Goal: Task Accomplishment & Management: Complete application form

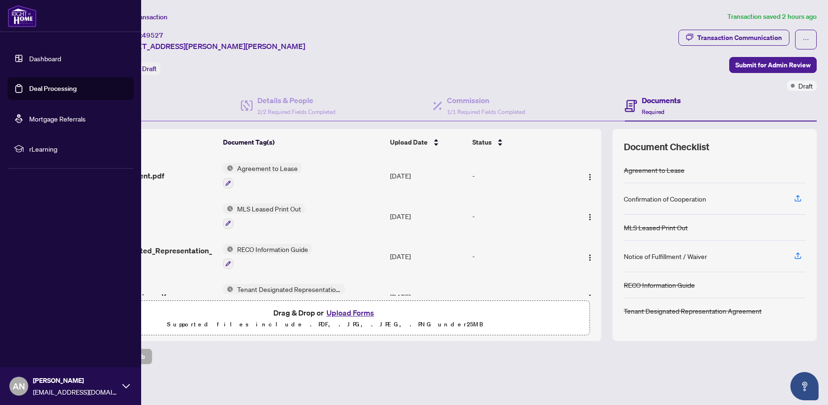
click at [43, 60] on link "Dashboard" at bounding box center [45, 58] width 32 height 8
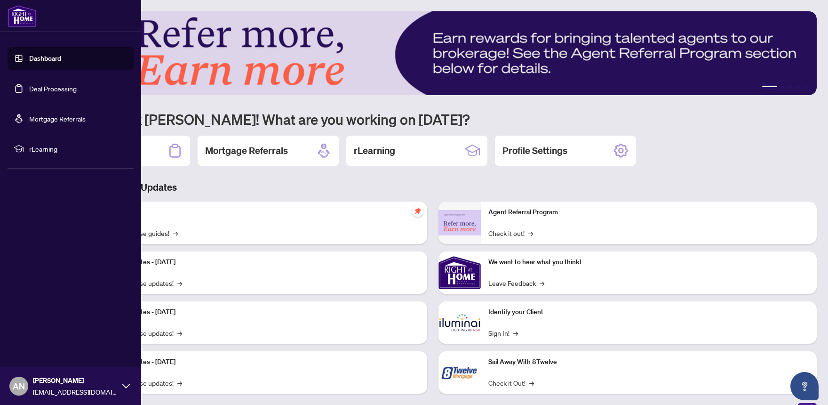
click at [43, 87] on link "Deal Processing" at bounding box center [53, 88] width 48 height 8
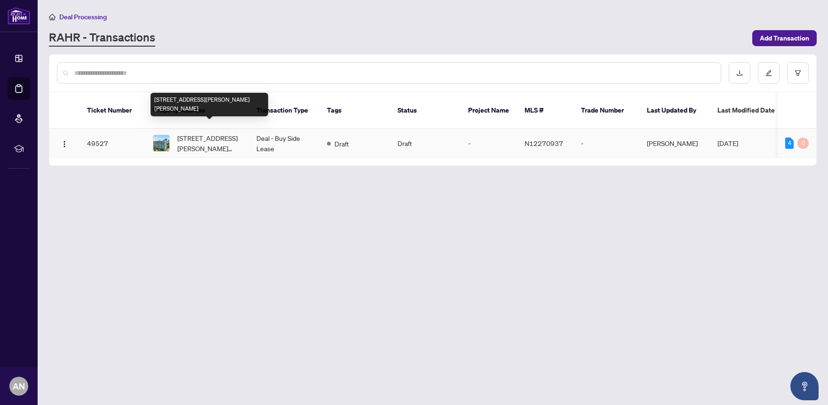
click at [199, 133] on span "[STREET_ADDRESS][PERSON_NAME][PERSON_NAME]" at bounding box center [209, 143] width 64 height 21
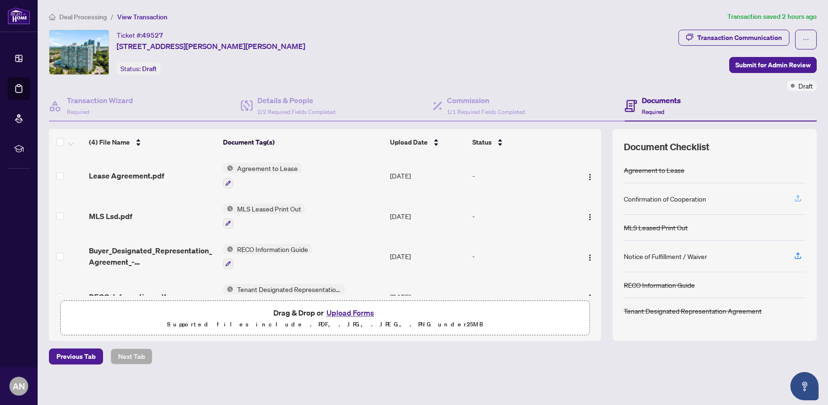
click at [798, 198] on icon "button" at bounding box center [798, 198] width 8 height 8
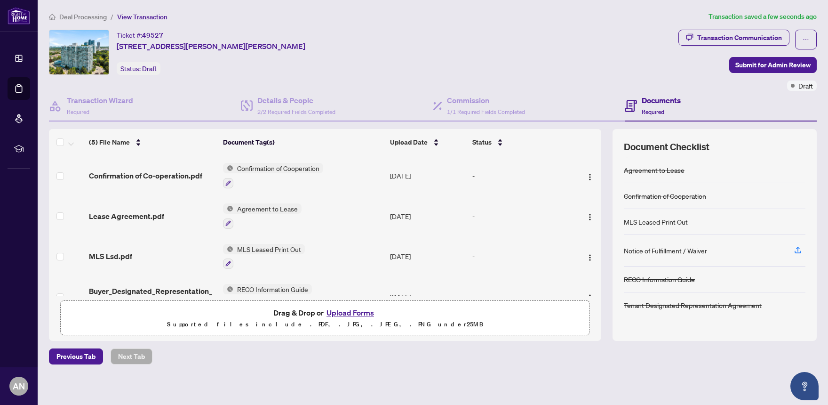
click at [608, 358] on div "Previous Tab Next Tab" at bounding box center [433, 356] width 768 height 16
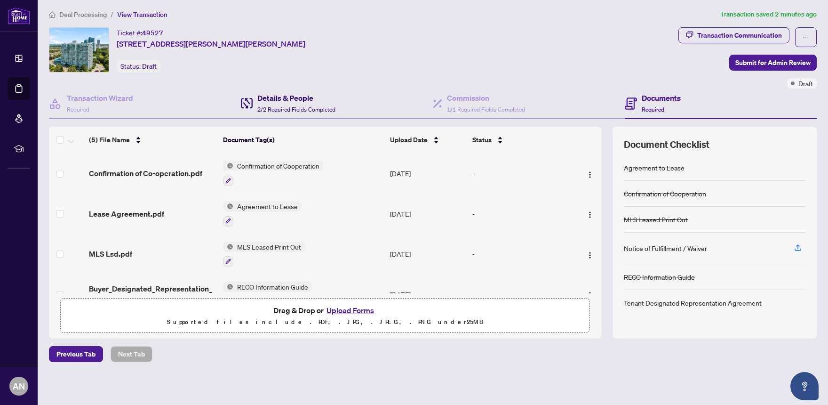
click at [291, 108] on span "2/2 Required Fields Completed" at bounding box center [296, 109] width 78 height 7
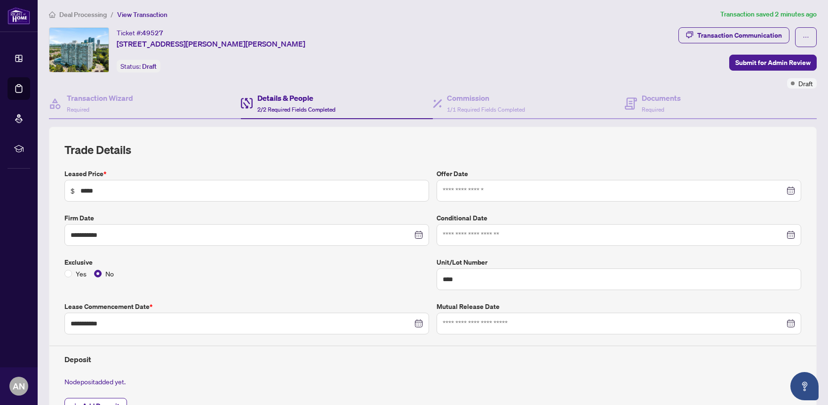
click at [742, 84] on div "Transaction Communication Submit for Admin Review Draft" at bounding box center [747, 57] width 138 height 61
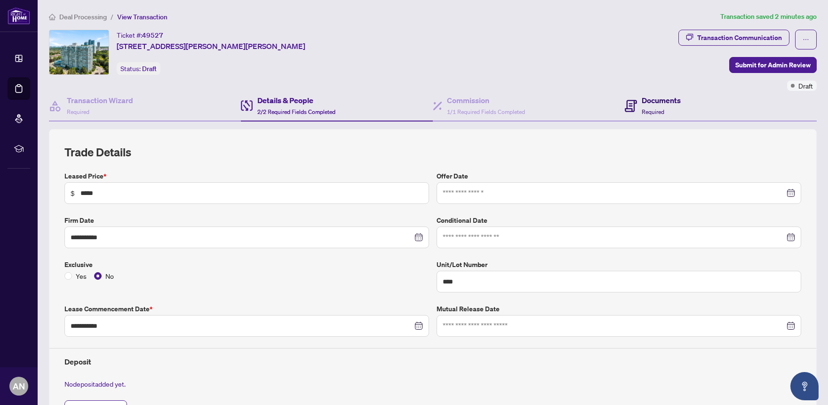
click at [644, 107] on div "Documents Required" at bounding box center [661, 106] width 39 height 22
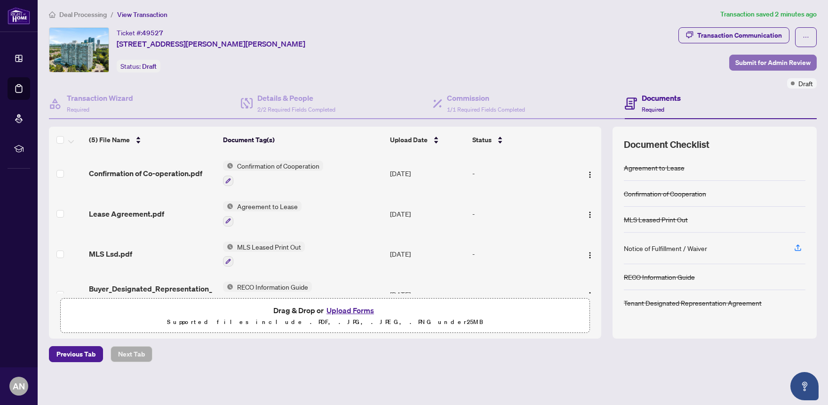
click at [761, 60] on span "Submit for Admin Review" at bounding box center [772, 62] width 75 height 15
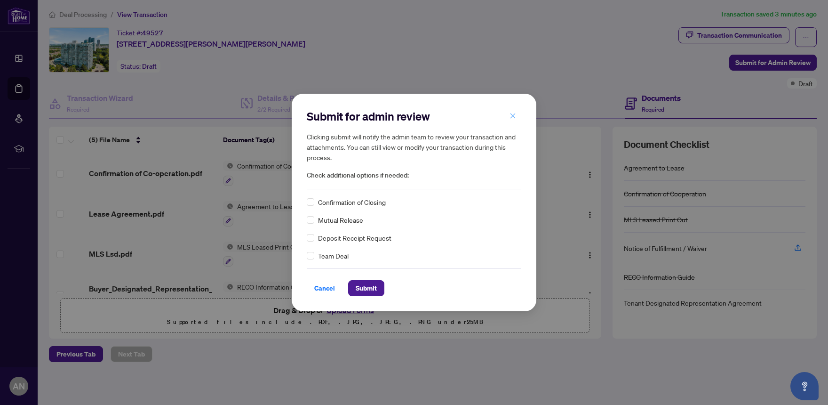
click at [514, 118] on icon "close" at bounding box center [512, 115] width 7 height 7
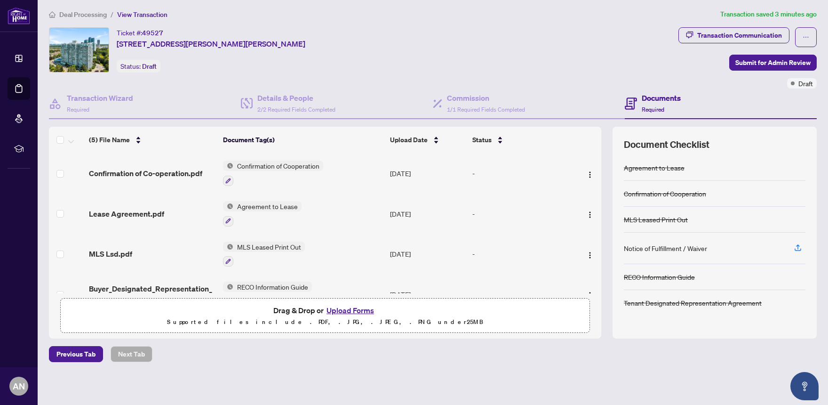
scroll to position [59, 0]
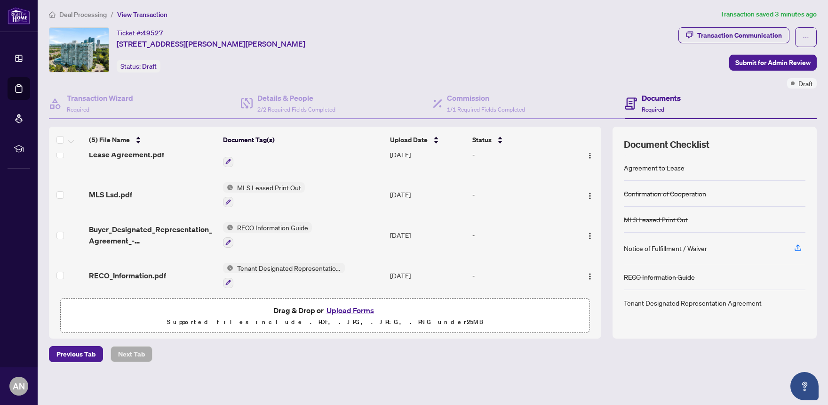
click at [365, 308] on button "Upload Forms" at bounding box center [350, 310] width 53 height 12
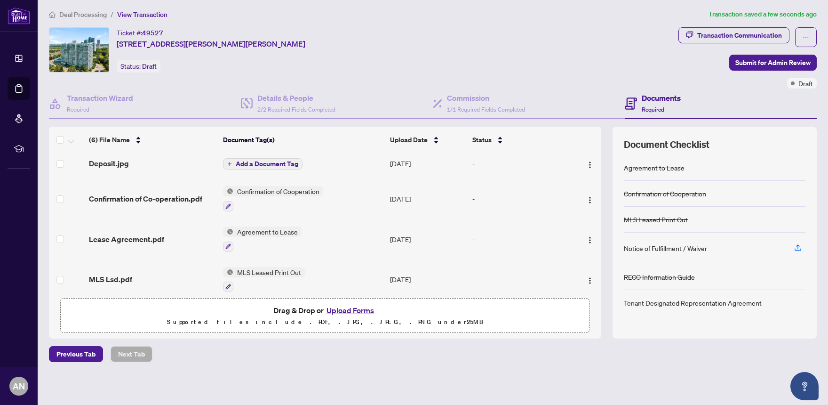
scroll to position [0, 0]
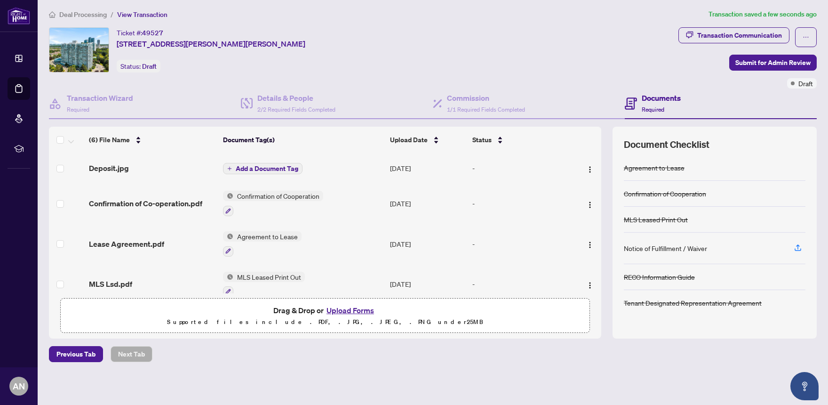
click at [271, 165] on span "Add a Document Tag" at bounding box center [267, 168] width 63 height 7
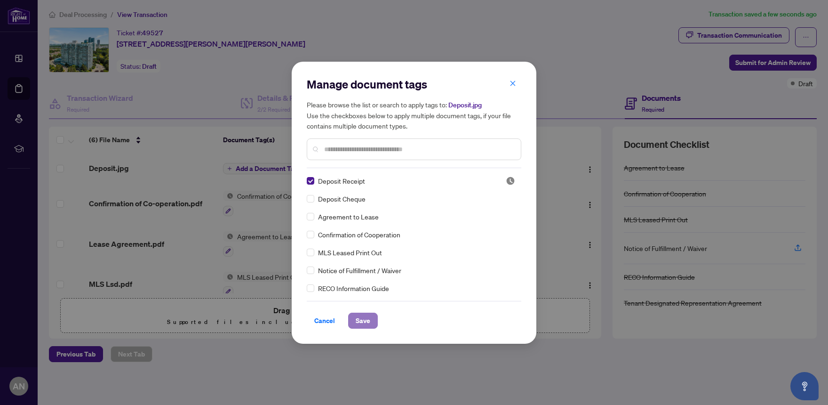
click at [361, 320] on span "Save" at bounding box center [363, 320] width 15 height 15
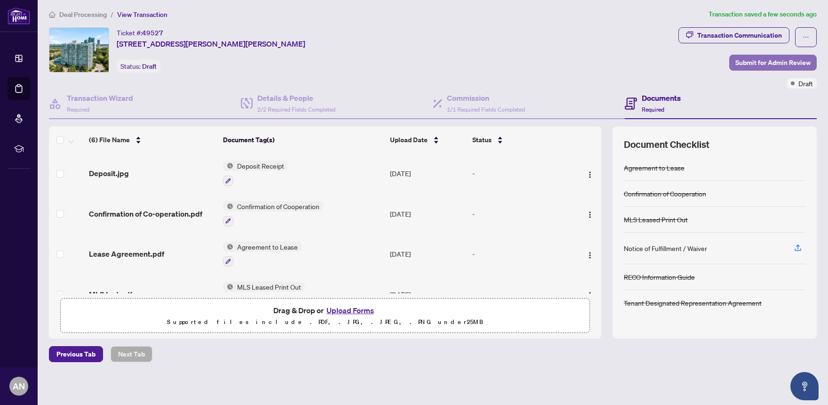
click at [772, 60] on span "Submit for Admin Review" at bounding box center [772, 62] width 75 height 15
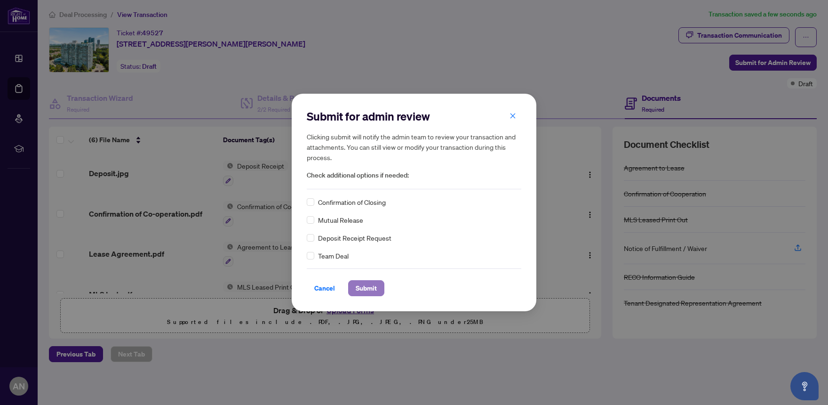
click at [373, 288] on button "Submit" at bounding box center [366, 288] width 36 height 16
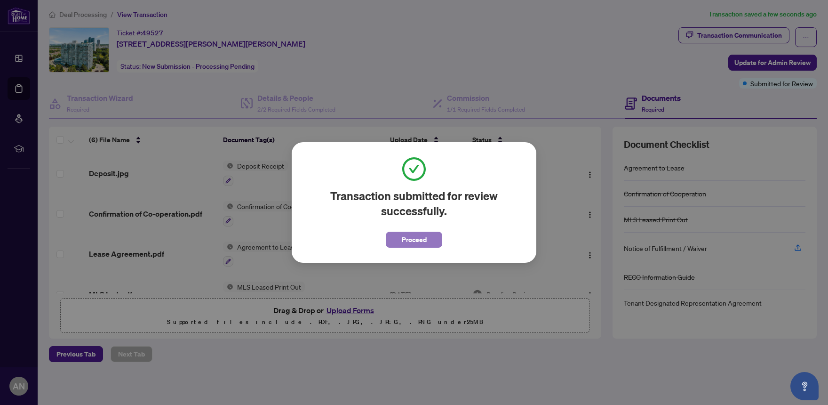
click at [423, 243] on span "Proceed" at bounding box center [414, 239] width 25 height 15
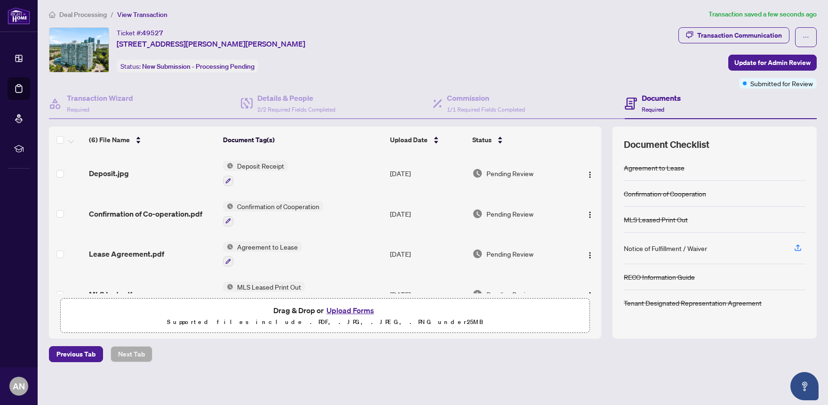
click at [519, 53] on div "Ticket #: 49527 [STREET_ADDRESS][PERSON_NAME][PERSON_NAME] Status: New Submissi…" at bounding box center [362, 49] width 626 height 45
